Goal: Task Accomplishment & Management: Use online tool/utility

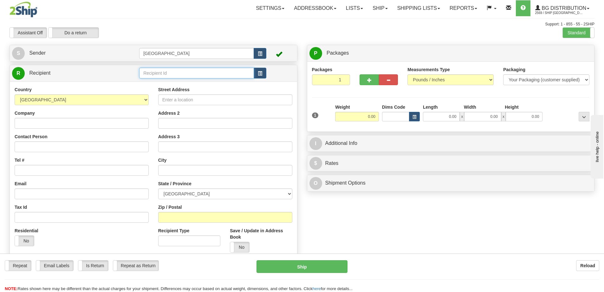
click at [154, 75] on input "text" at bounding box center [196, 73] width 115 height 11
type input "43023"
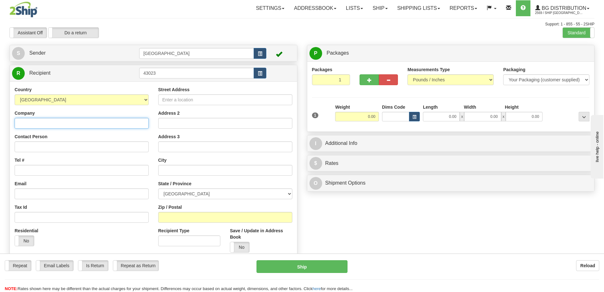
click at [61, 122] on div "Country AFGHANISTAN ALAND ISLANDS ALBANIA ALGERIA AMERICAN SAMOA ANDORRA ANGOLA…" at bounding box center [153, 183] width 287 height 204
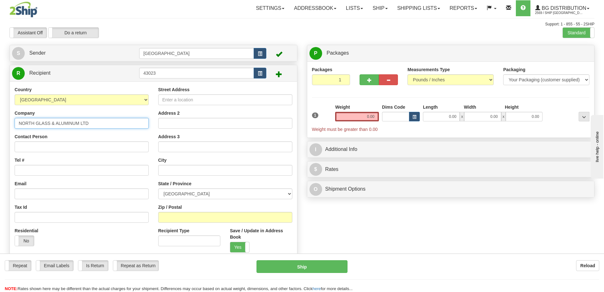
type input "NORTH GLASS & ALUMINUM LTD"
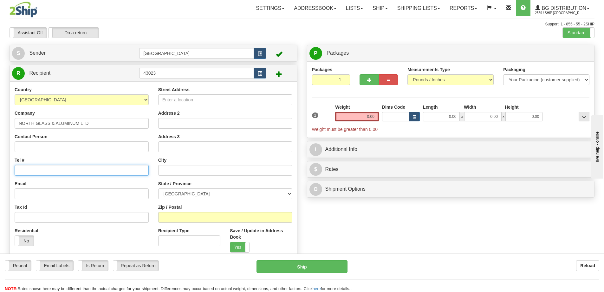
click at [30, 168] on input "Tel #" at bounding box center [82, 170] width 134 height 11
type input "7784408240"
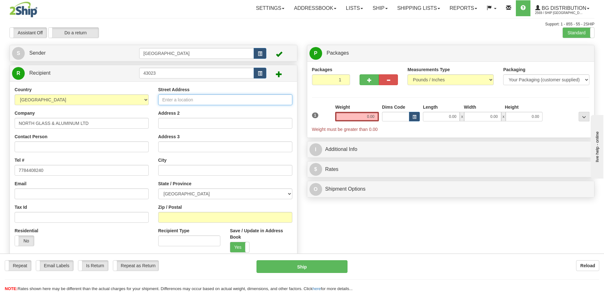
click at [182, 98] on input "Street Address" at bounding box center [225, 99] width 134 height 11
type input "587 BAY STREET"
click at [173, 170] on input "text" at bounding box center [225, 170] width 134 height 11
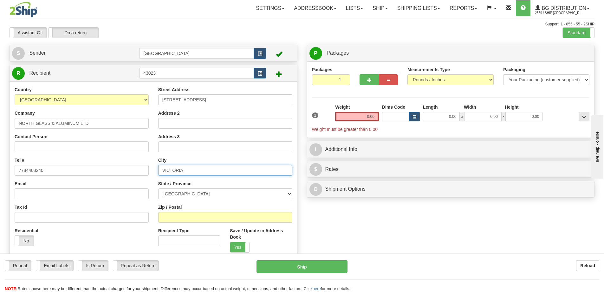
type input "VICTORIA"
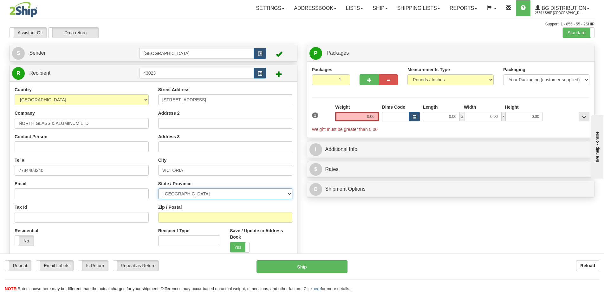
click at [278, 195] on select "ALBERTA BRITISH COLUMBIA MANITOBA NEW BRUNSWICK NEWFOUNDLAND NOVA SCOTIA NUNAVU…" at bounding box center [225, 193] width 134 height 11
select select "BC"
click at [158, 188] on select "ALBERTA BRITISH COLUMBIA MANITOBA NEW BRUNSWICK NEWFOUNDLAND NOVA SCOTIA NUNAVU…" at bounding box center [225, 193] width 134 height 11
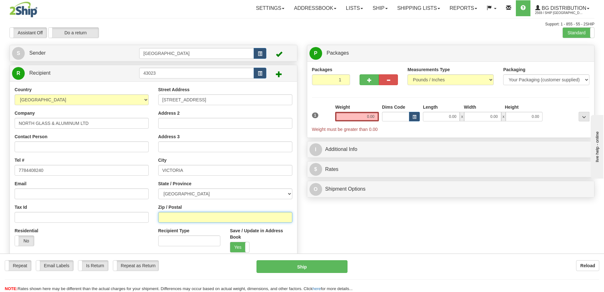
click at [185, 217] on input "Zip / Postal" at bounding box center [225, 217] width 134 height 11
type input "V8T 1P5"
click at [376, 116] on input "0.00" at bounding box center [357, 117] width 44 height 10
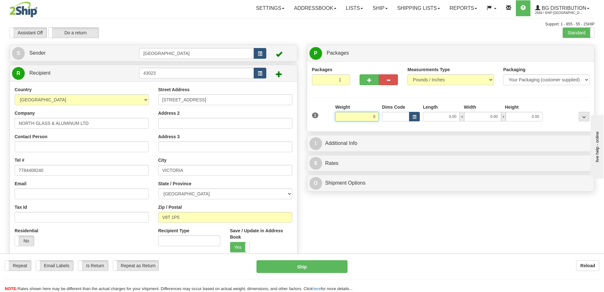
type input "8.00"
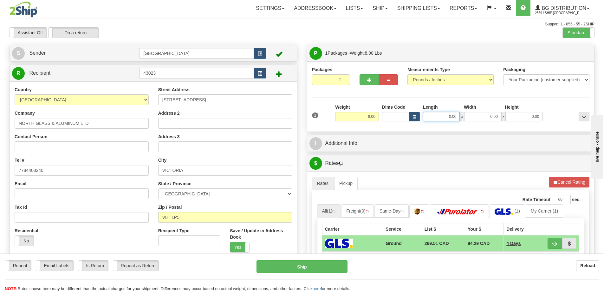
click at [457, 116] on input "0.00" at bounding box center [441, 117] width 37 height 10
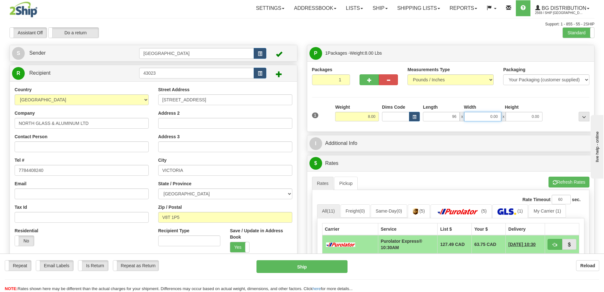
type input "96.00"
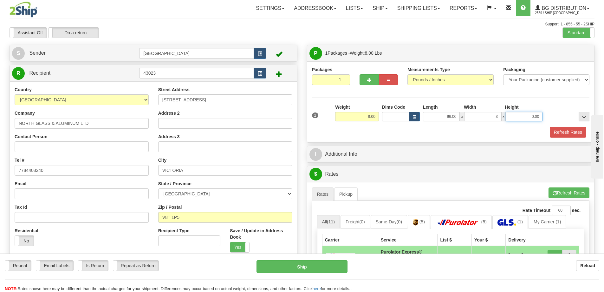
type input "3.00"
type input "2.00"
click at [561, 131] on button "Refresh Rates" at bounding box center [568, 132] width 36 height 11
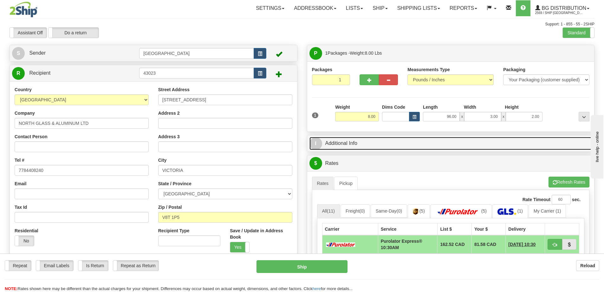
click at [406, 142] on link "I Additional Info" at bounding box center [451, 143] width 283 height 13
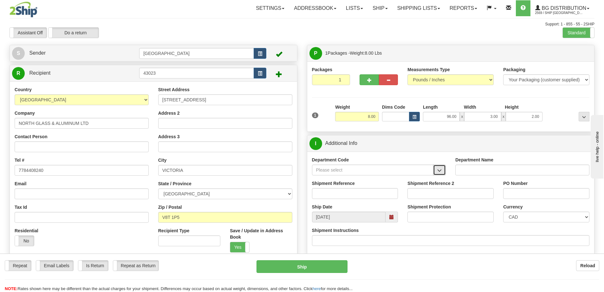
click at [439, 172] on span "button" at bounding box center [440, 170] width 4 height 4
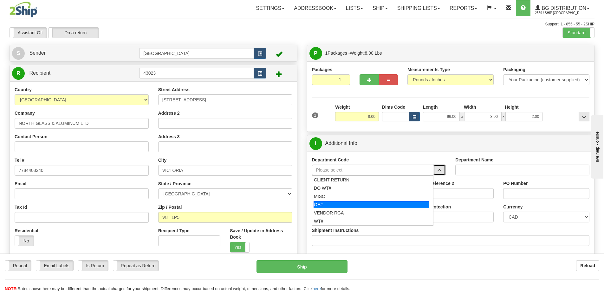
click at [357, 202] on div "OE#" at bounding box center [372, 204] width 116 height 7
type input "OE#"
type input "ORDERS"
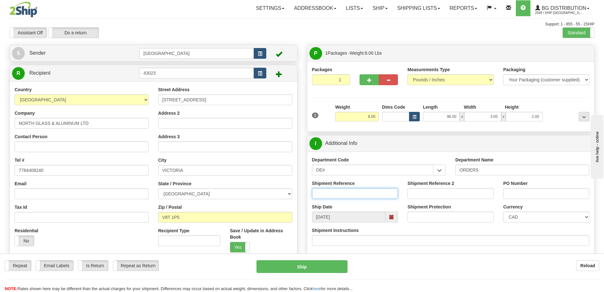
click at [357, 194] on input "Shipment Reference" at bounding box center [355, 193] width 86 height 11
type input "90040011-00"
click at [533, 191] on input "PO Number" at bounding box center [547, 193] width 86 height 11
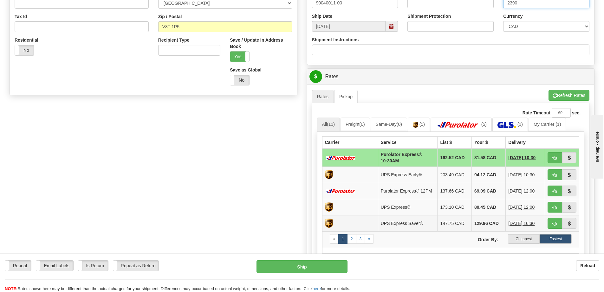
scroll to position [222, 0]
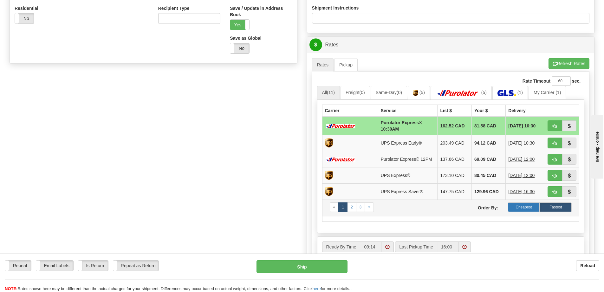
type input "2390"
click at [519, 208] on label "Cheapest" at bounding box center [524, 207] width 32 height 10
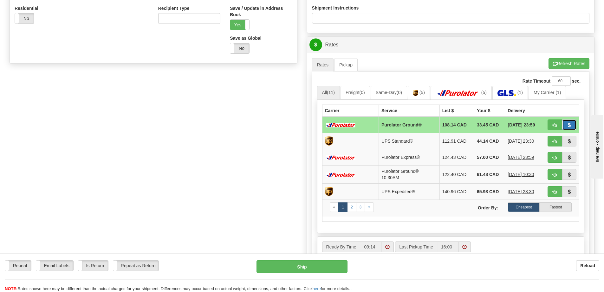
click at [571, 123] on span "button" at bounding box center [569, 125] width 4 height 4
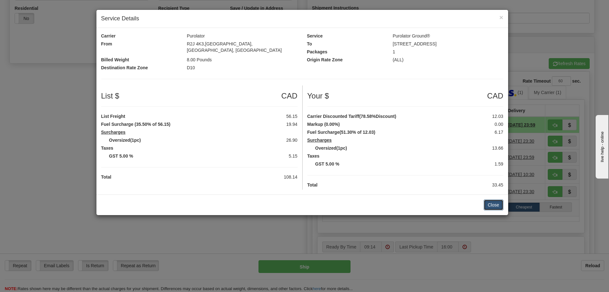
click at [492, 199] on button "Close" at bounding box center [494, 204] width 20 height 11
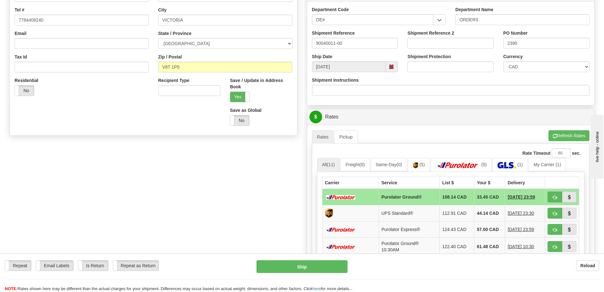
scroll to position [190, 0]
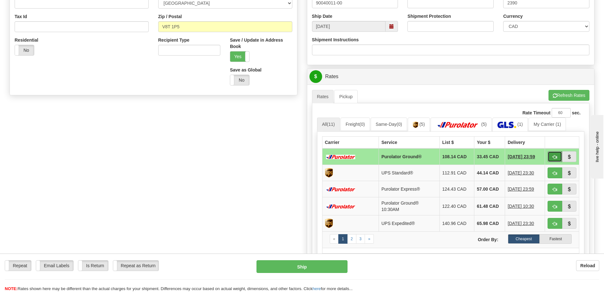
click at [553, 155] on span "button" at bounding box center [555, 157] width 4 height 4
type input "260"
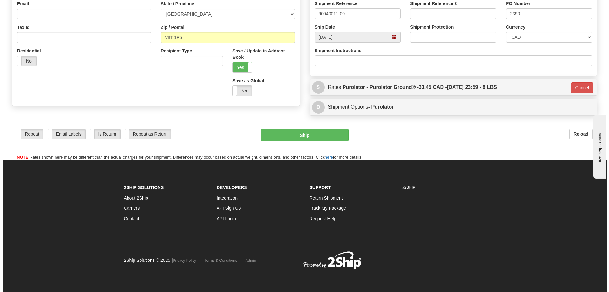
scroll to position [180, 0]
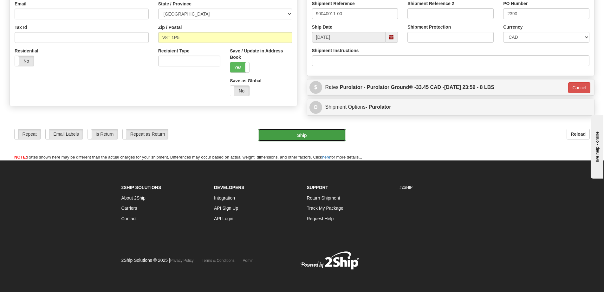
click at [292, 137] on button "Ship" at bounding box center [302, 135] width 88 height 13
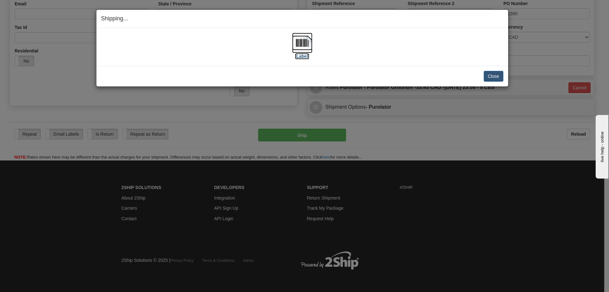
click at [305, 57] on label "[Label]" at bounding box center [302, 56] width 15 height 6
click at [493, 78] on button "Close" at bounding box center [494, 76] width 20 height 11
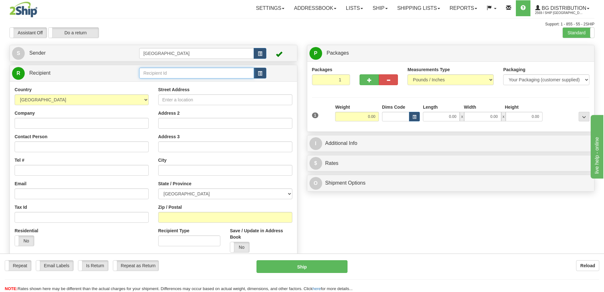
click at [174, 69] on input "text" at bounding box center [196, 73] width 115 height 11
click at [149, 83] on div "910924" at bounding box center [195, 82] width 109 height 7
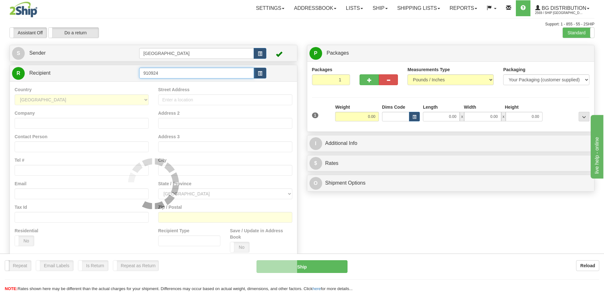
type input "910924"
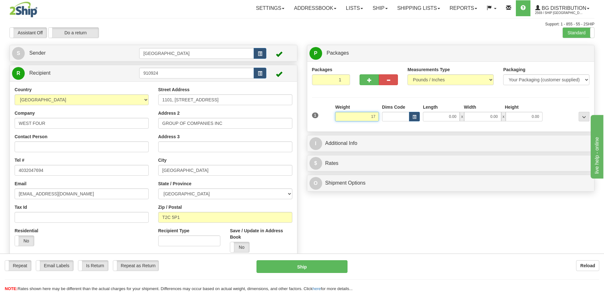
type input "17.00"
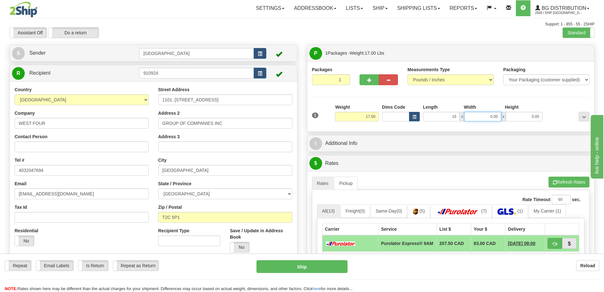
type input "16.00"
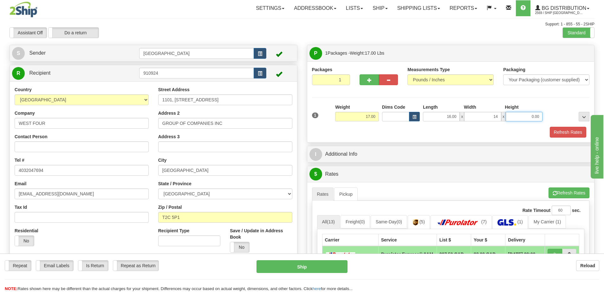
type input "14.00"
type input "12.00"
click at [561, 131] on button "Refresh Rates" at bounding box center [568, 132] width 36 height 11
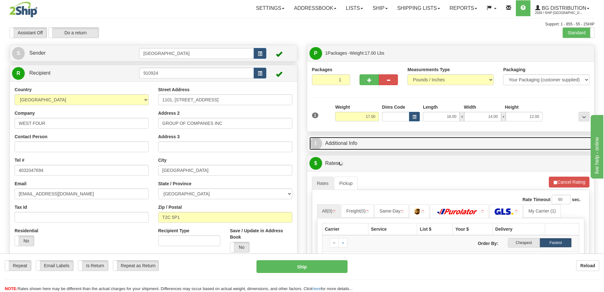
click at [393, 144] on link "I Additional Info" at bounding box center [451, 143] width 283 height 13
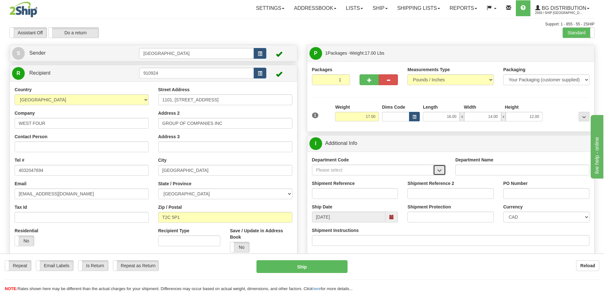
click at [441, 171] on span "button" at bounding box center [440, 170] width 4 height 4
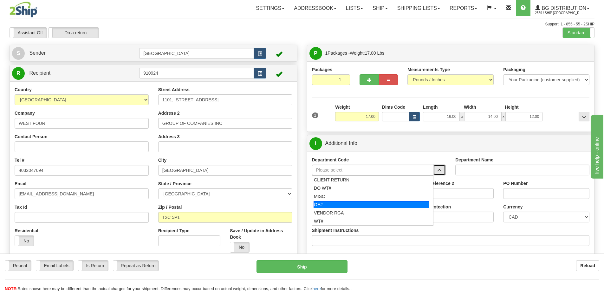
click at [356, 203] on div "OE#" at bounding box center [372, 204] width 116 height 7
type input "OE#"
type input "ORDERS"
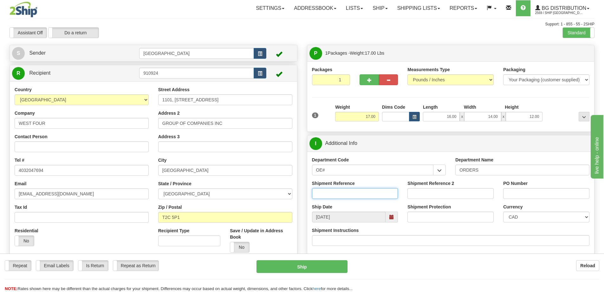
click at [370, 189] on input "Shipment Reference" at bounding box center [355, 193] width 86 height 11
type input "90039778-00"
click at [517, 191] on input "PO Number" at bounding box center [547, 193] width 86 height 11
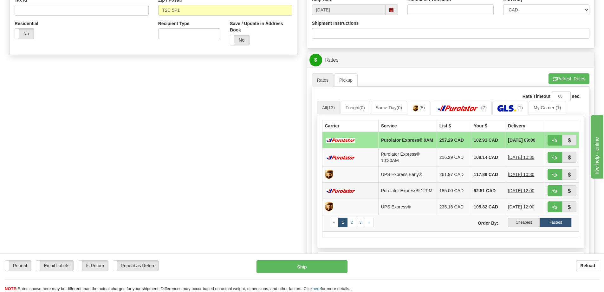
scroll to position [222, 0]
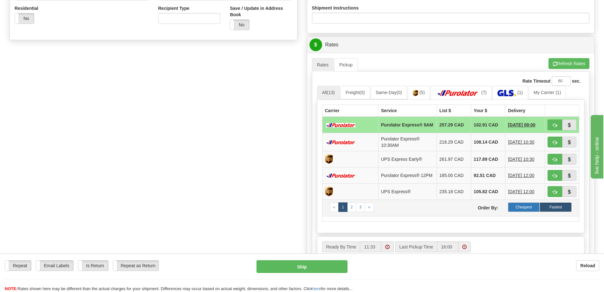
type input "154080"
click at [521, 210] on label "Cheapest" at bounding box center [524, 207] width 32 height 10
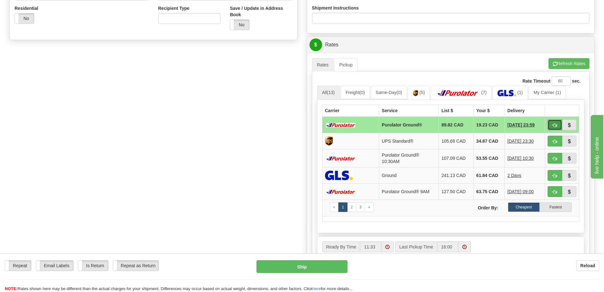
click at [554, 125] on span "button" at bounding box center [555, 125] width 4 height 4
type input "260"
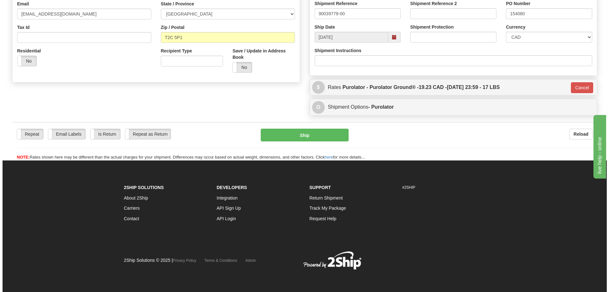
scroll to position [180, 0]
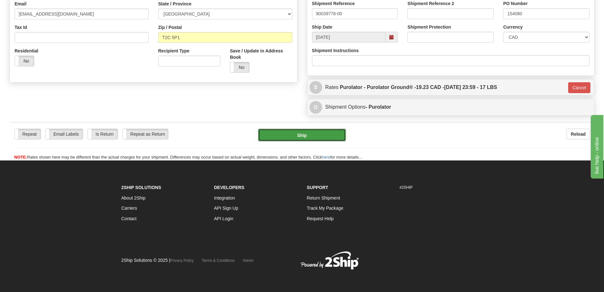
click at [306, 138] on button "Ship" at bounding box center [302, 135] width 88 height 13
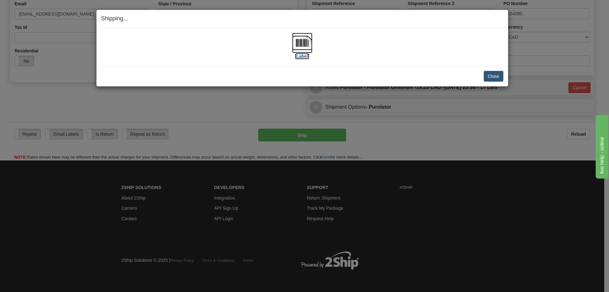
click at [306, 56] on label "[Label]" at bounding box center [302, 56] width 15 height 6
click at [493, 76] on button "Close" at bounding box center [494, 76] width 20 height 11
